Goal: Task Accomplishment & Management: Manage account settings

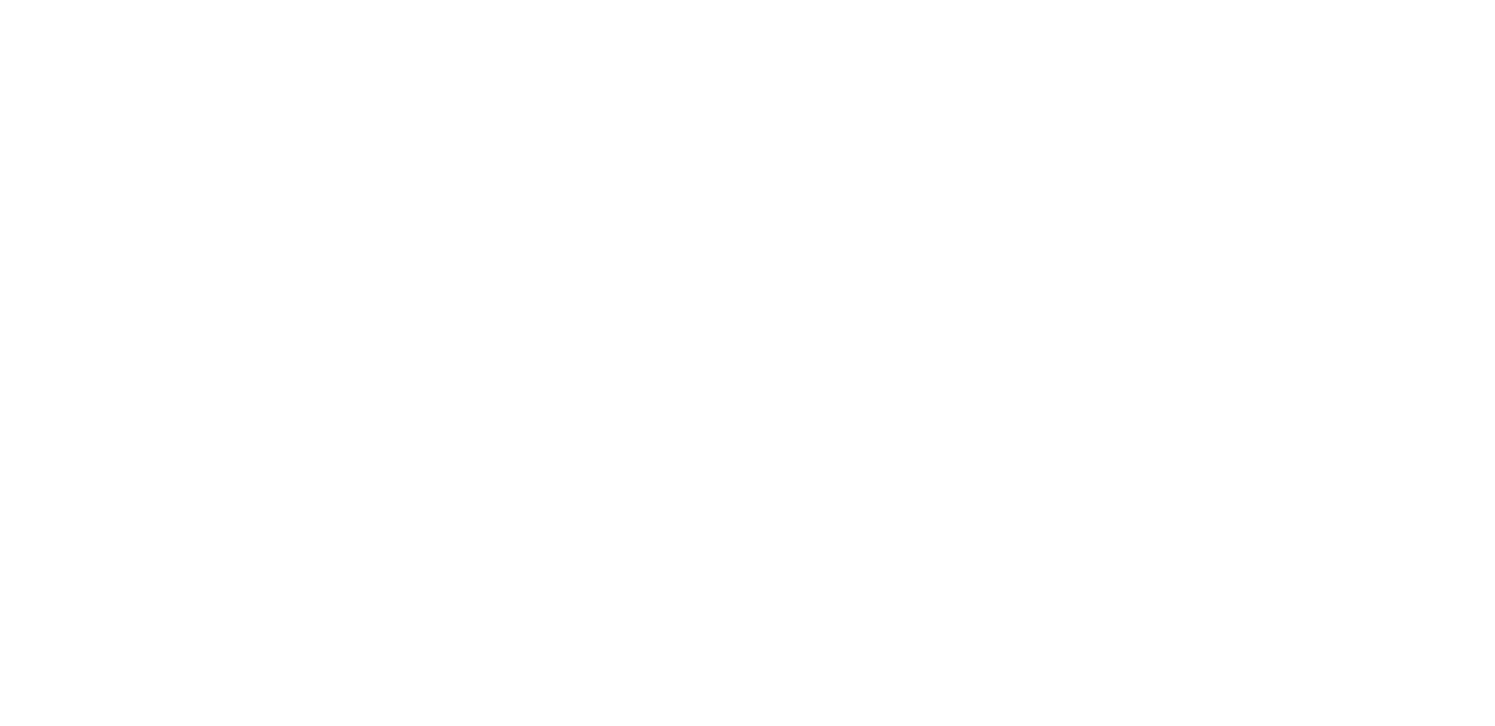
select select "*"
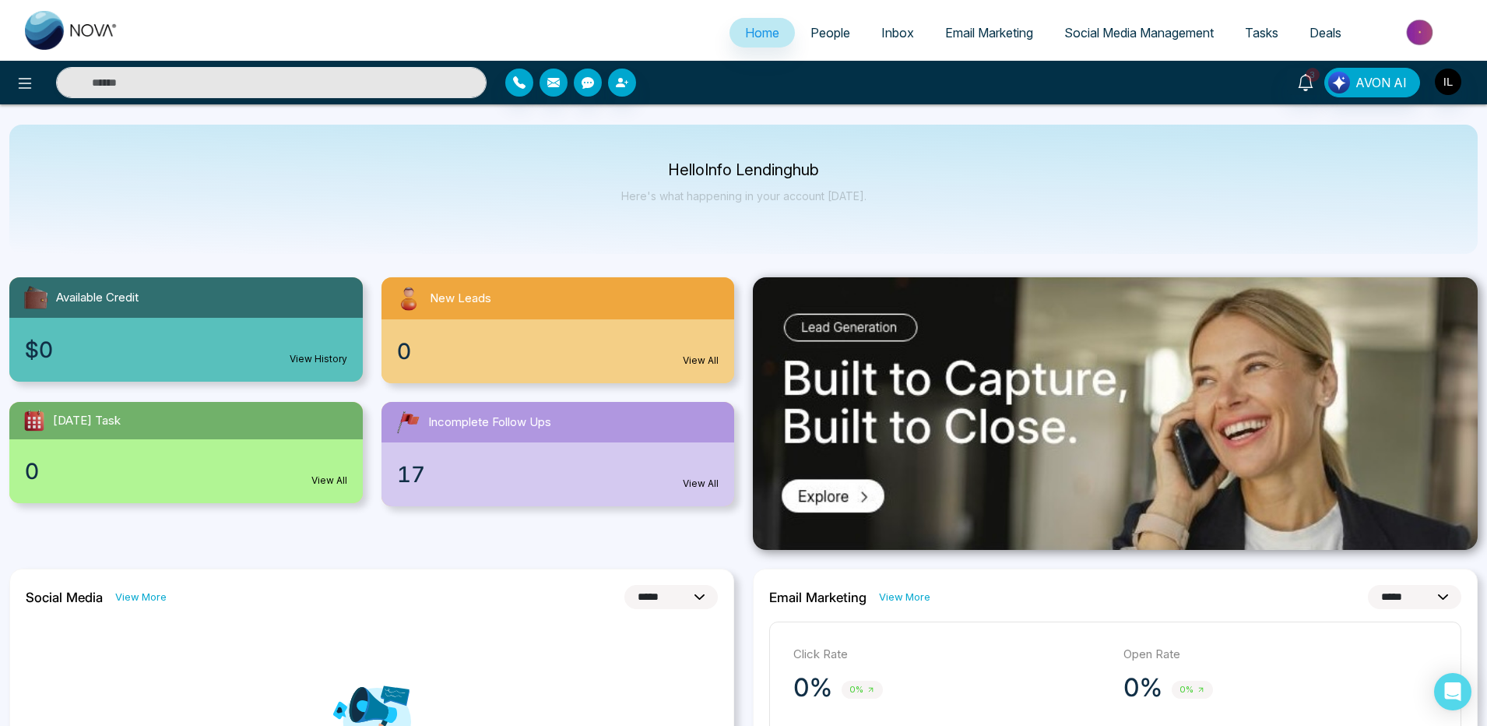
click at [822, 33] on span "People" at bounding box center [830, 33] width 40 height 16
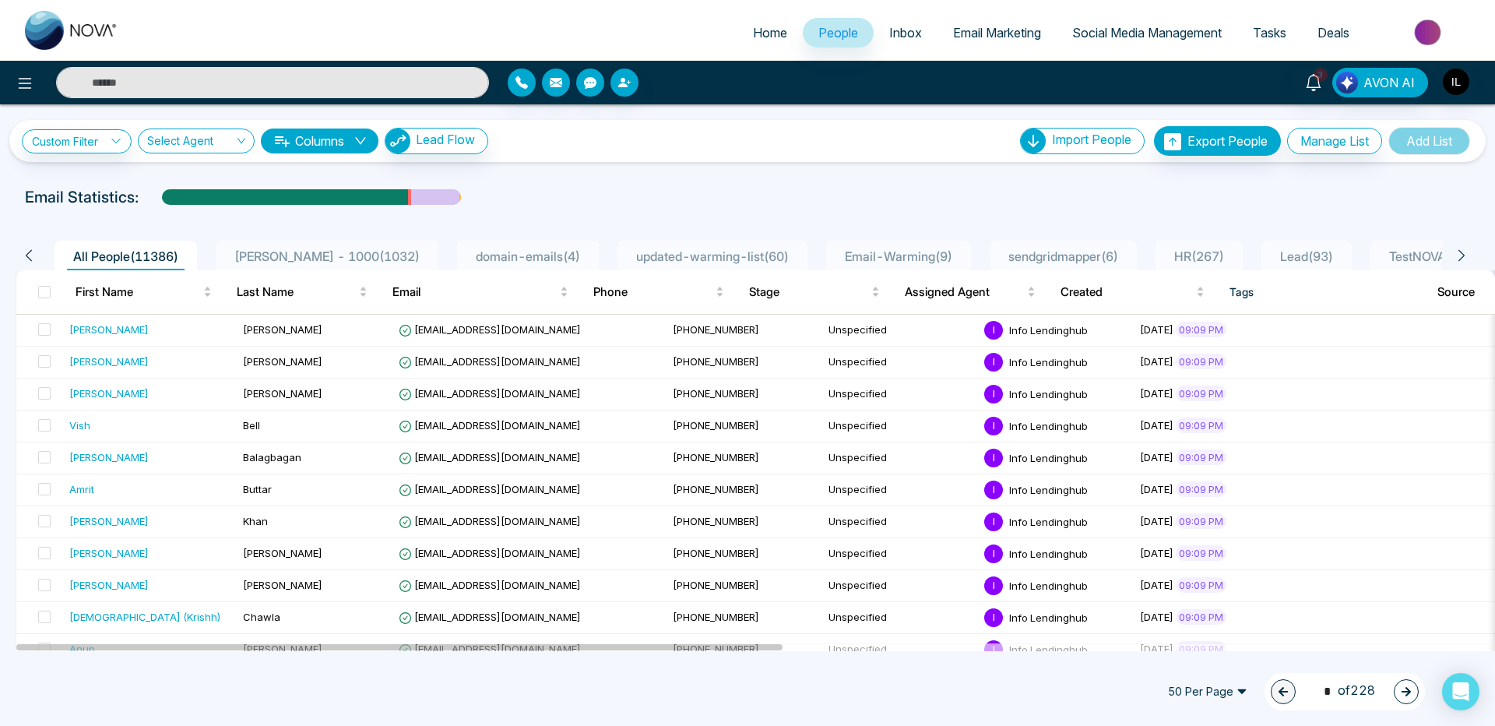
click at [978, 20] on link "Email Marketing" at bounding box center [996, 33] width 119 height 30
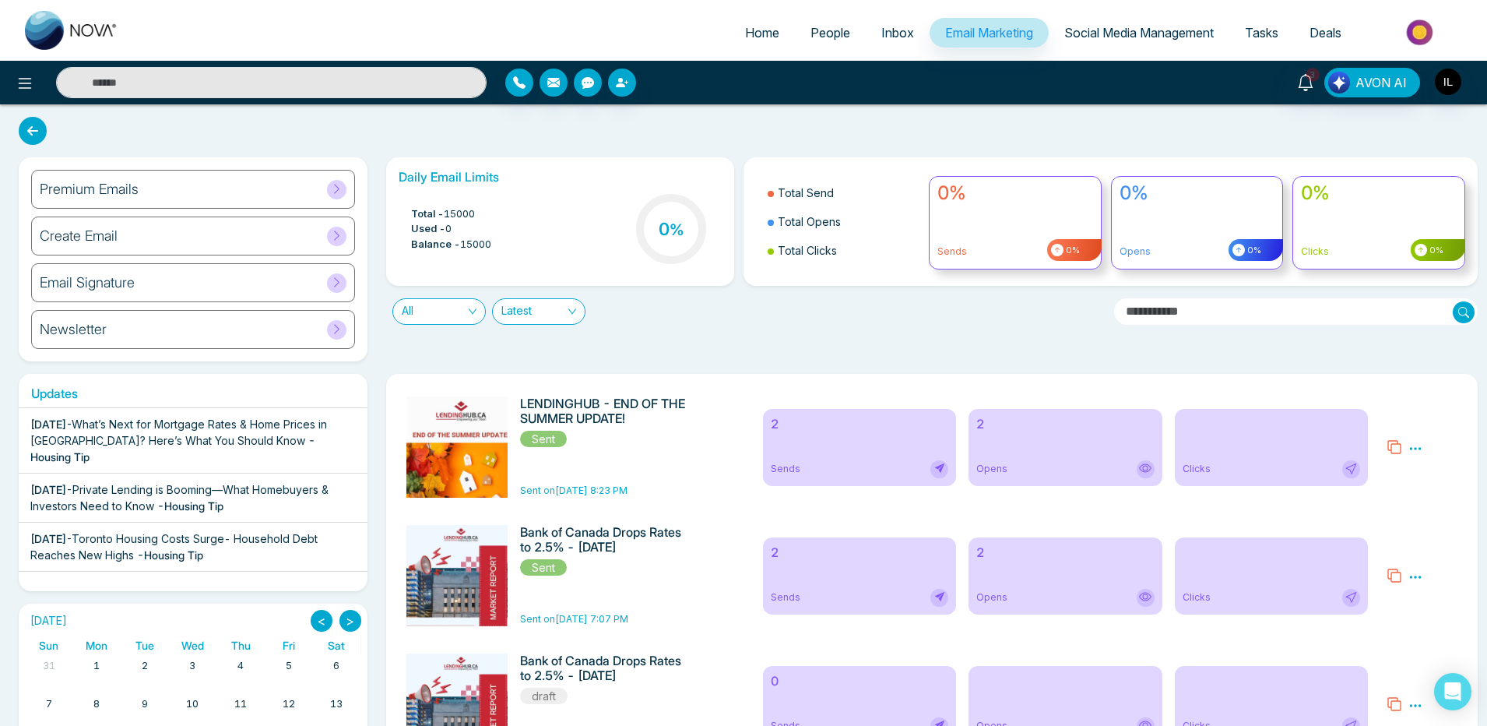
click at [62, 15] on img at bounding box center [71, 30] width 93 height 39
select select "*"
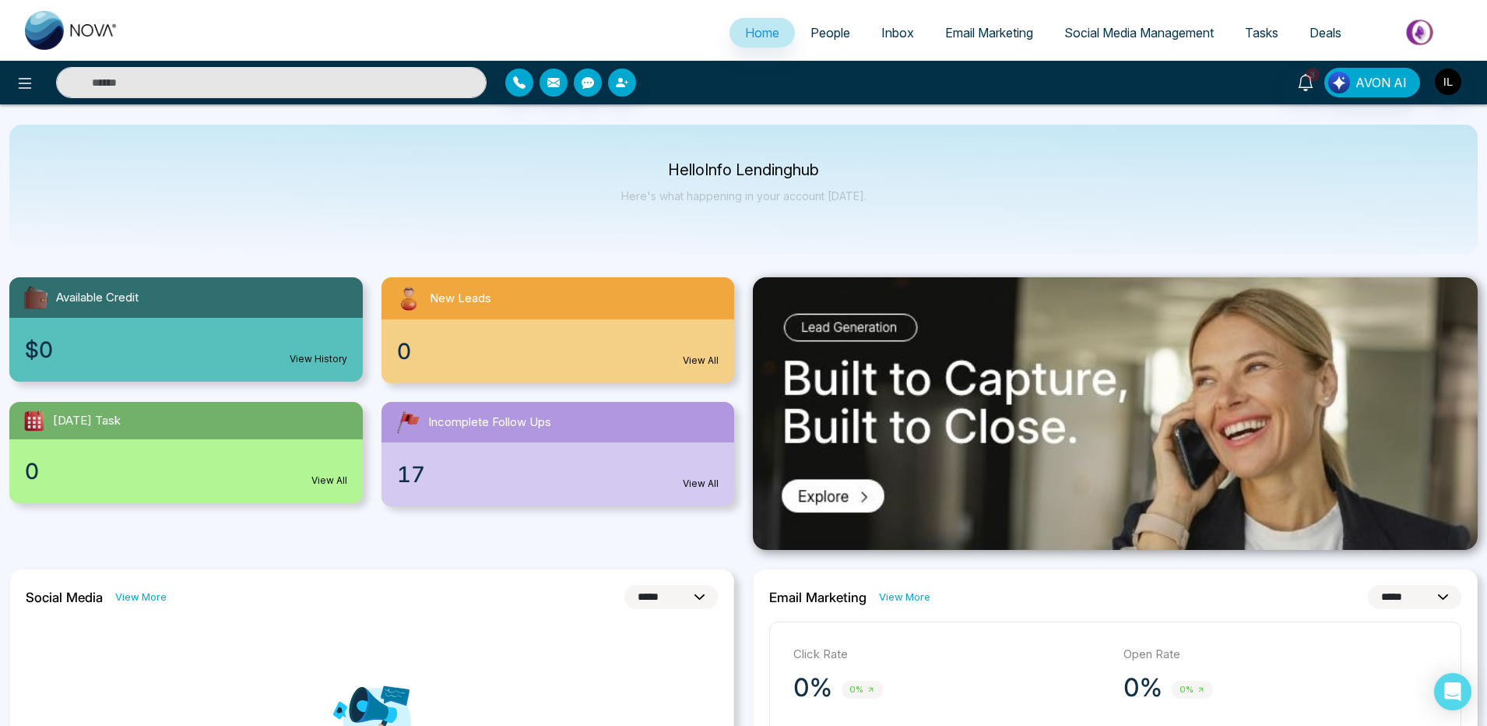
click at [819, 43] on link "People" at bounding box center [830, 33] width 71 height 30
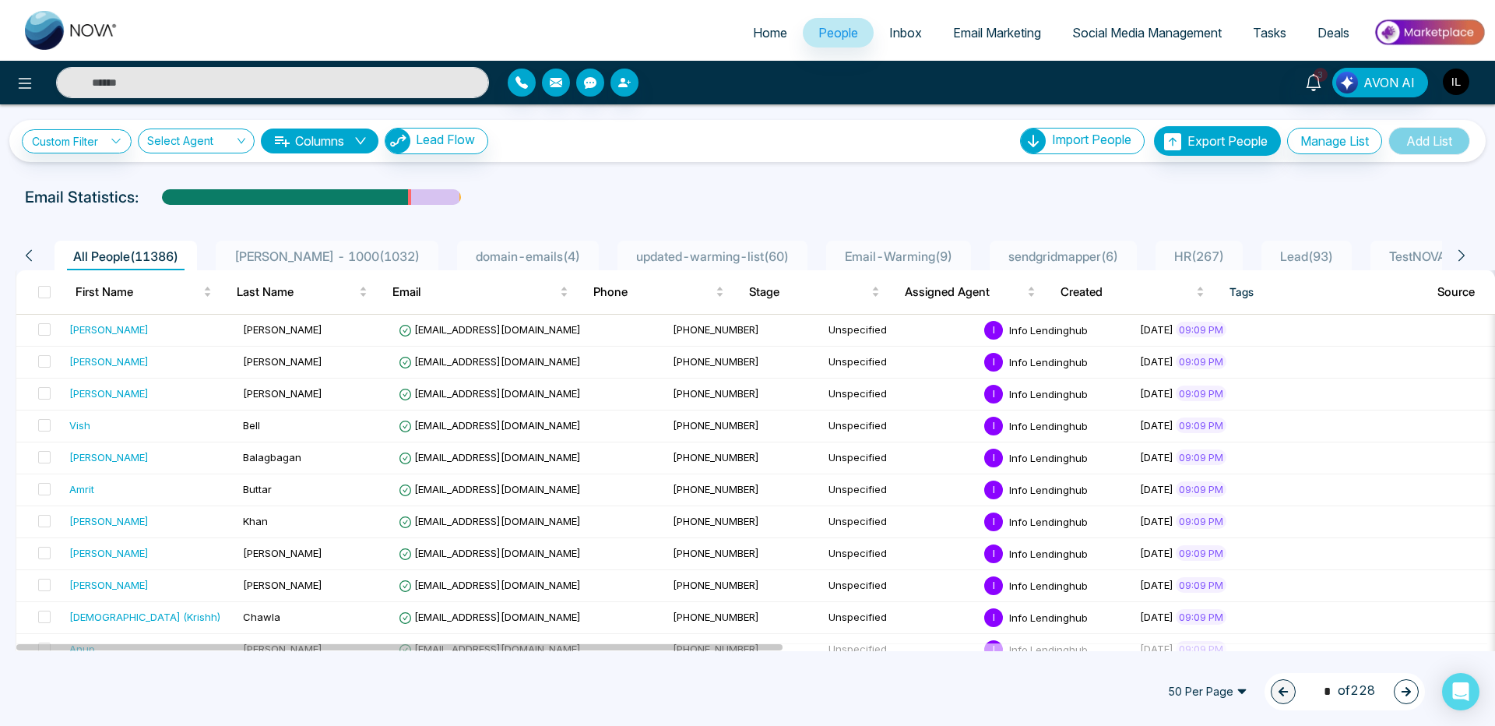
click at [1463, 86] on img "button" at bounding box center [1456, 82] width 26 height 26
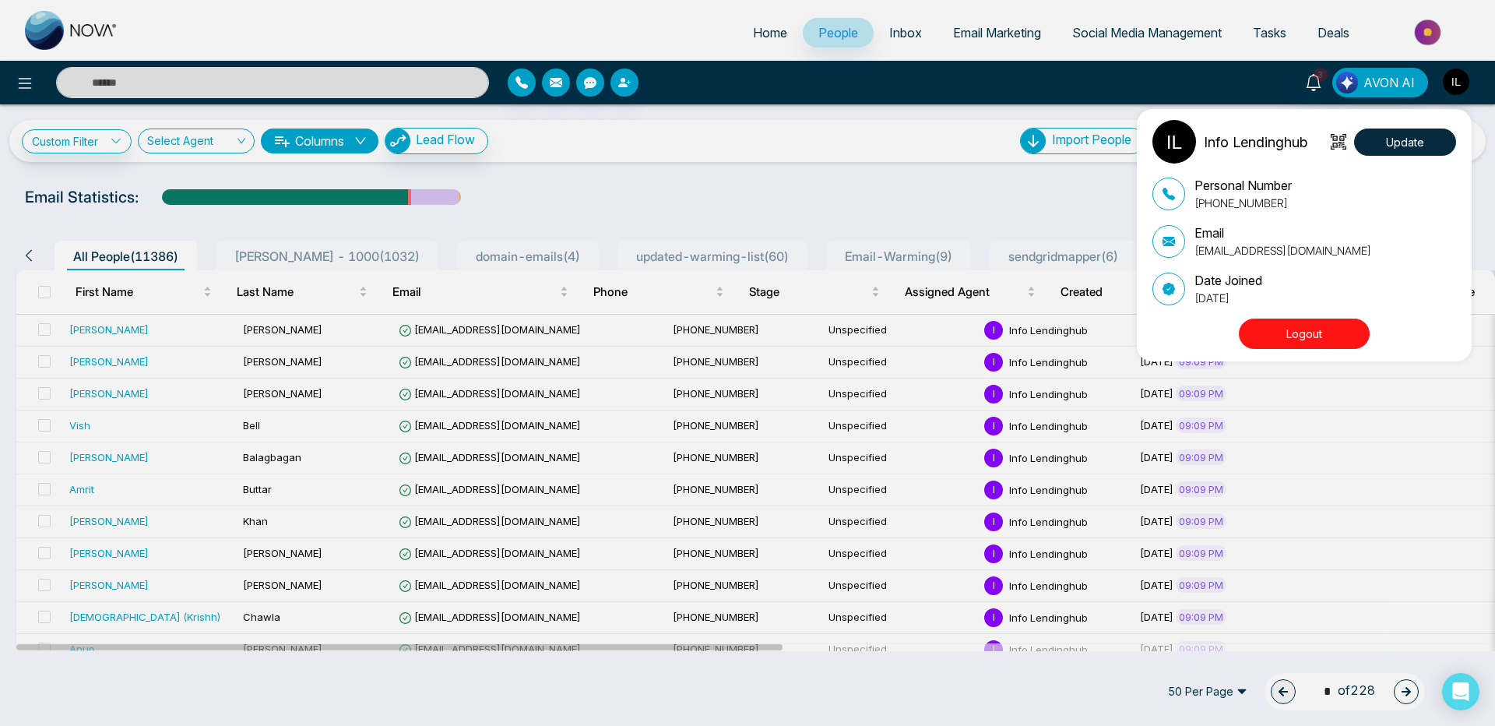
click at [1308, 339] on button "Logout" at bounding box center [1304, 333] width 131 height 30
